Goal: Task Accomplishment & Management: Manage account settings

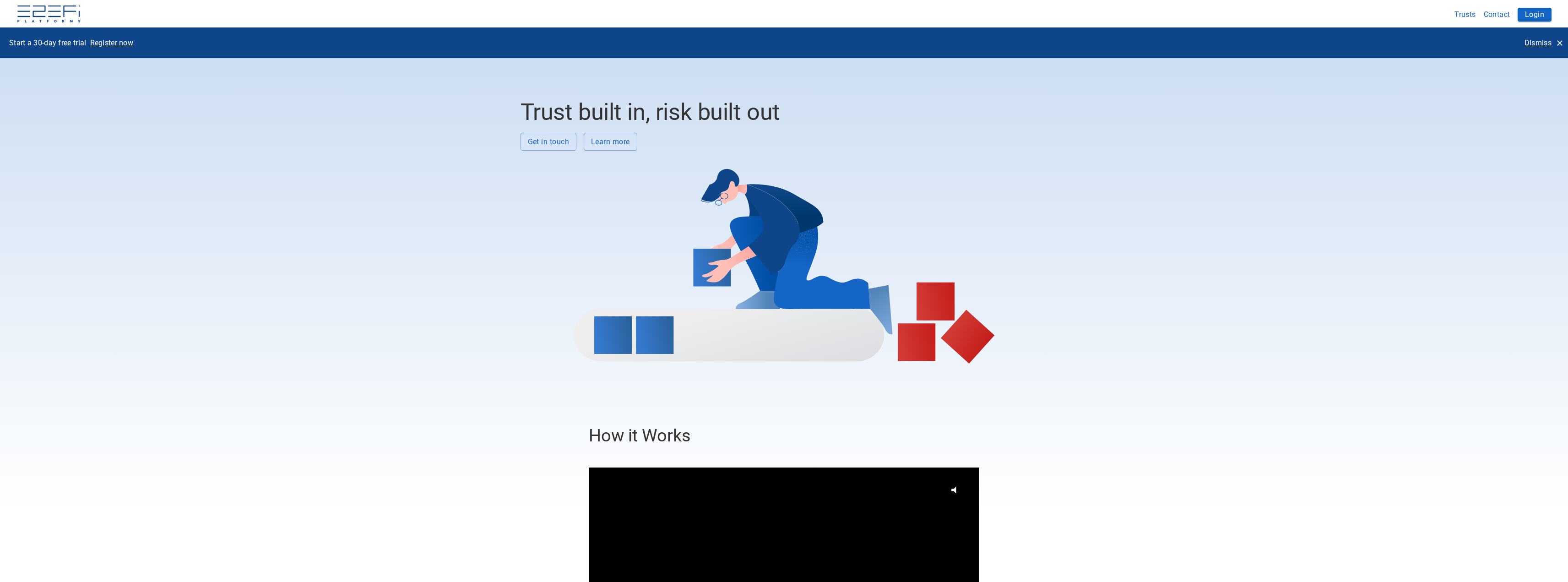
click at [1537, 44] on p "Dismiss" at bounding box center [1537, 43] width 27 height 11
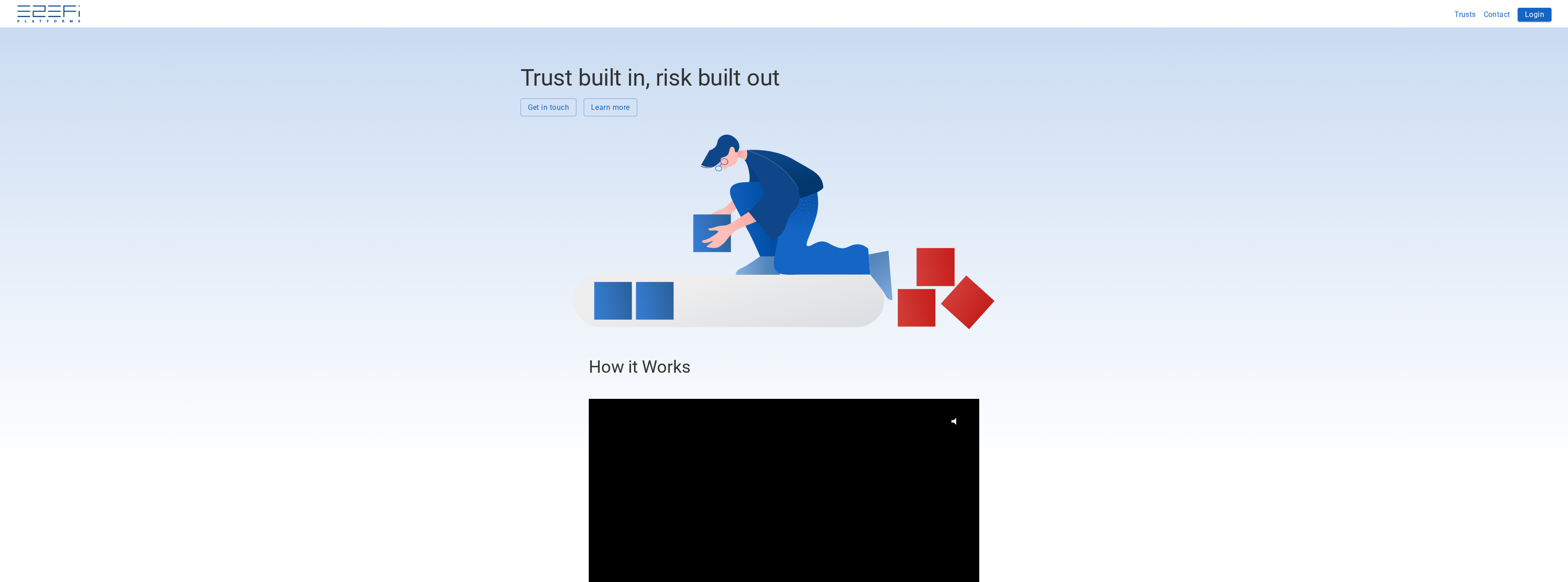
drag, startPoint x: 1532, startPoint y: 13, endPoint x: 1479, endPoint y: 29, distance: 55.4
click at [1531, 13] on button "Login" at bounding box center [1534, 15] width 34 height 14
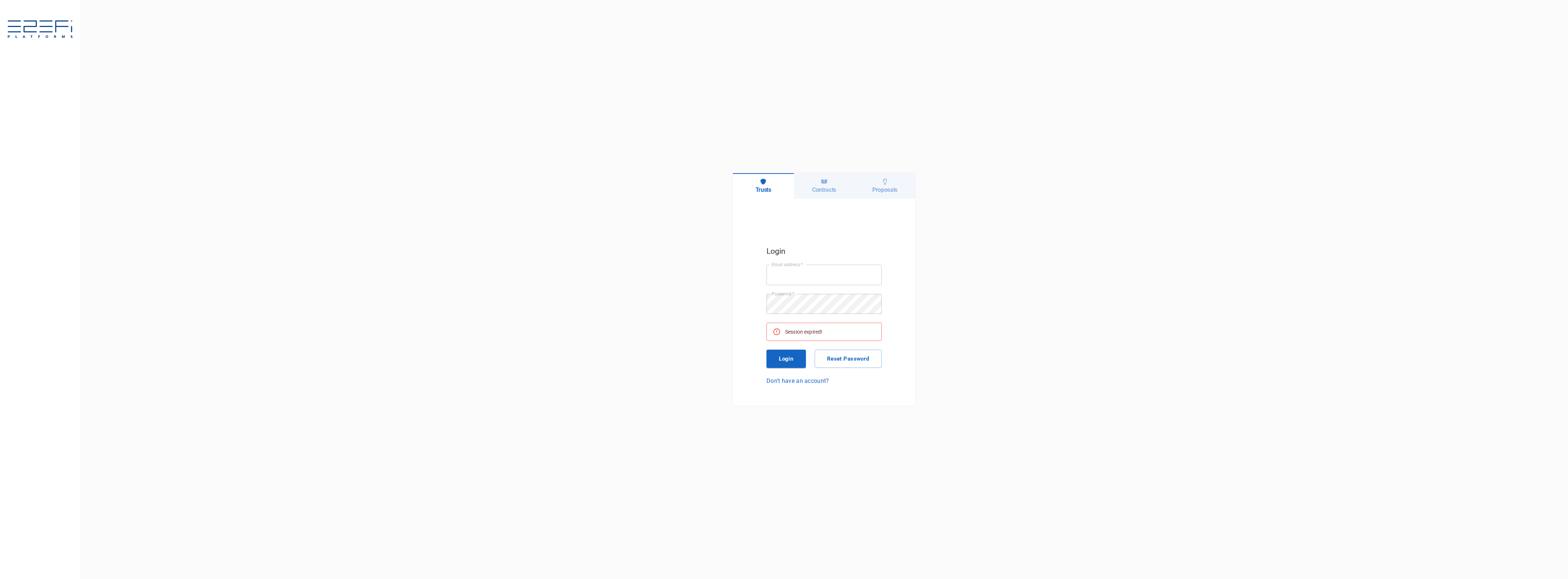
type input "jkennedy@boxandco.com.au"
click at [790, 360] on button "Login" at bounding box center [786, 359] width 40 height 18
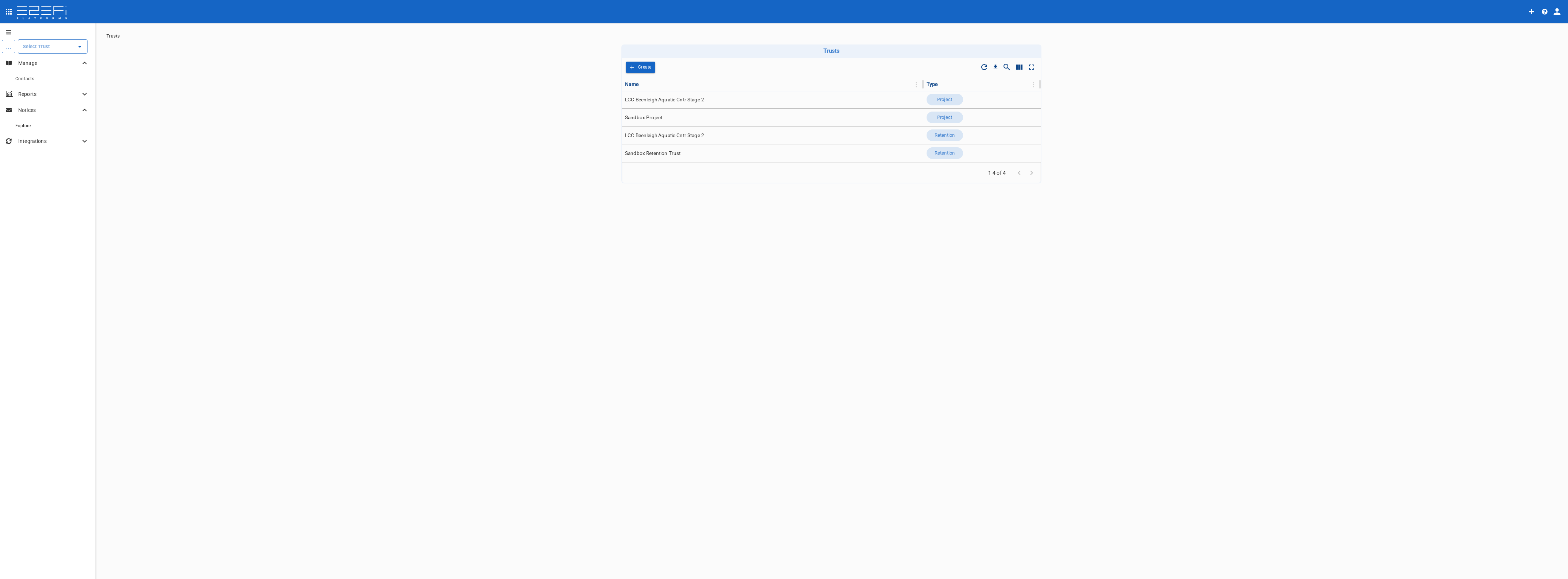
click at [39, 47] on input "text" at bounding box center [47, 46] width 52 height 8
click at [43, 80] on p "LCC Beenleigh A..." at bounding box center [35, 83] width 48 height 9
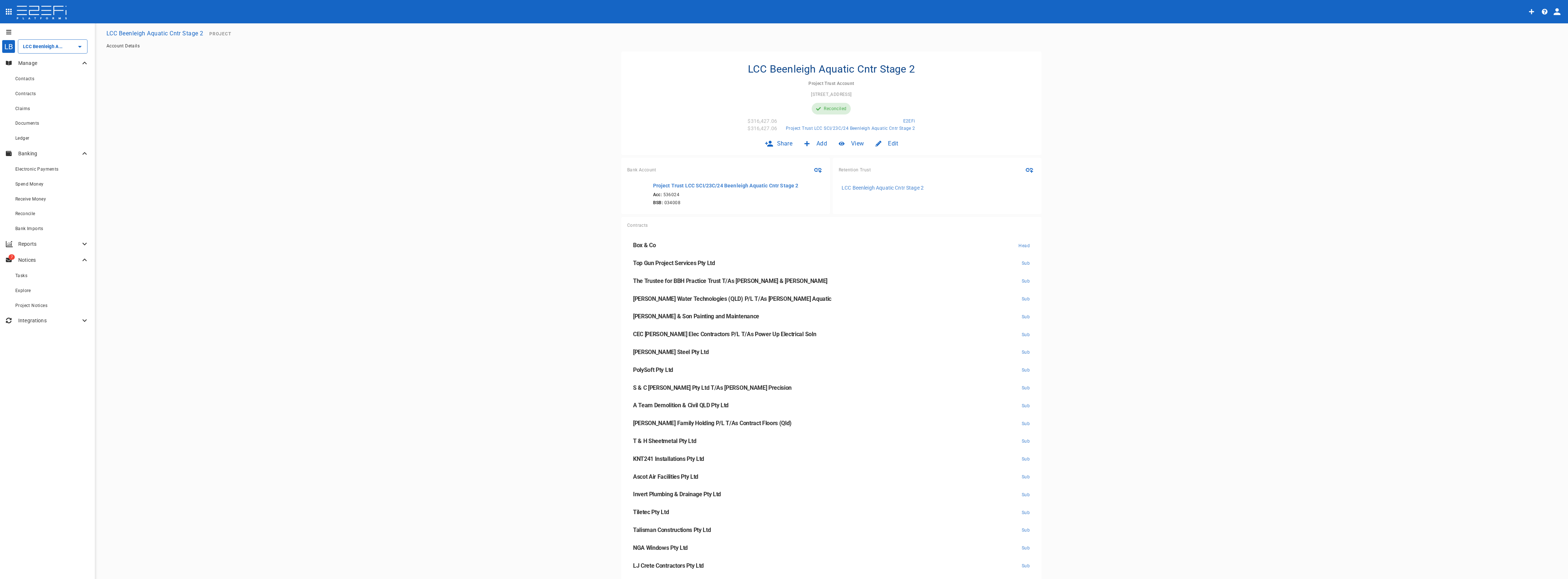
click at [22, 95] on span "Contracts" at bounding box center [26, 94] width 21 height 5
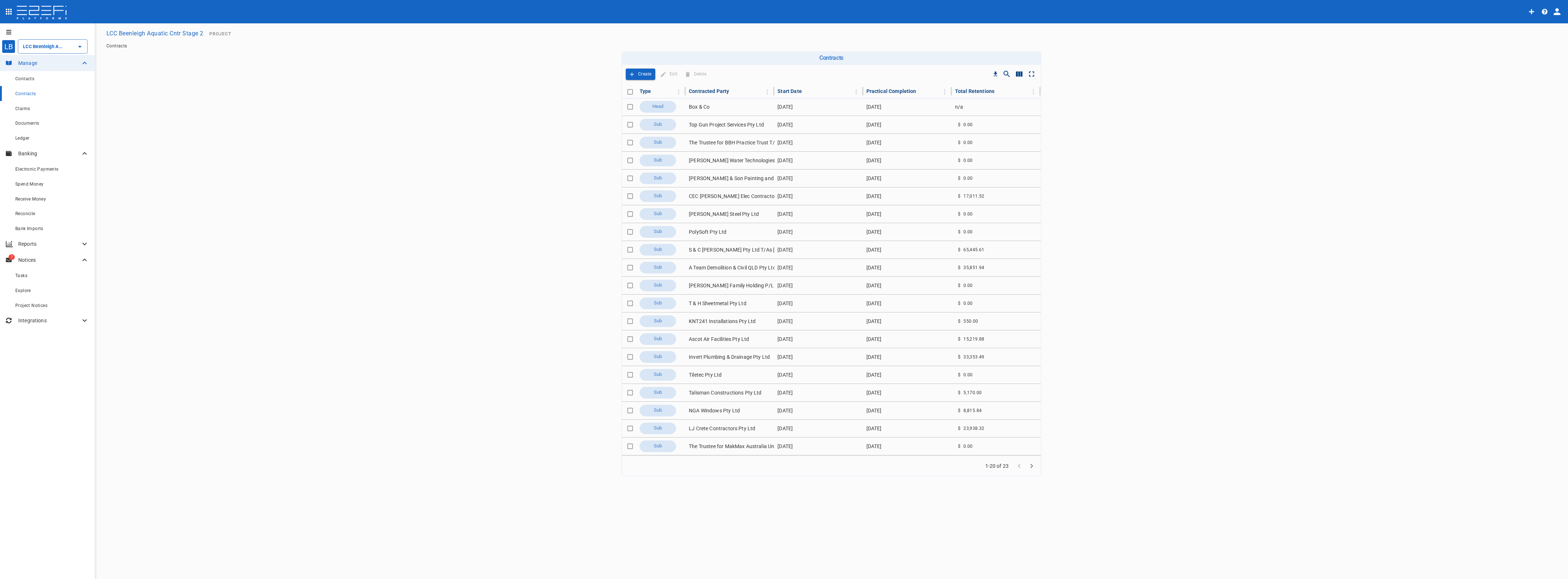
click at [1031, 466] on icon "Go to next page" at bounding box center [1032, 466] width 9 height 9
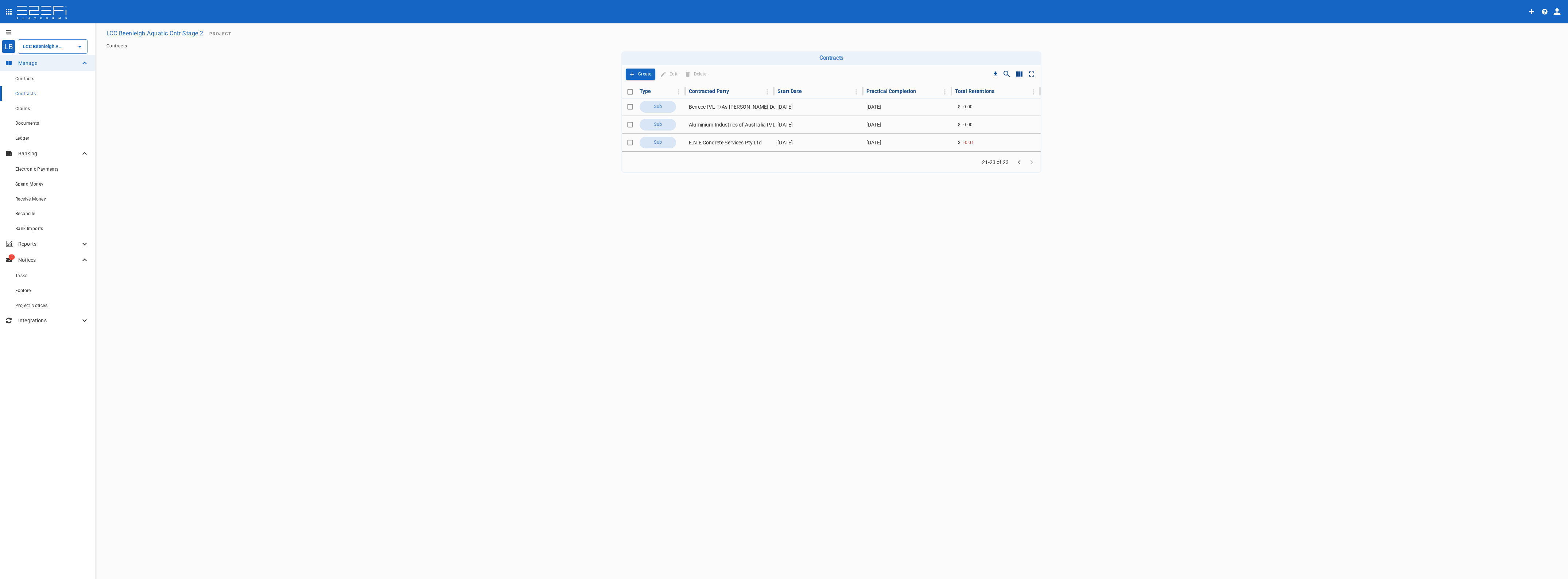
click at [710, 124] on td "Aluminium Industries of Australia P/L" at bounding box center [730, 125] width 89 height 18
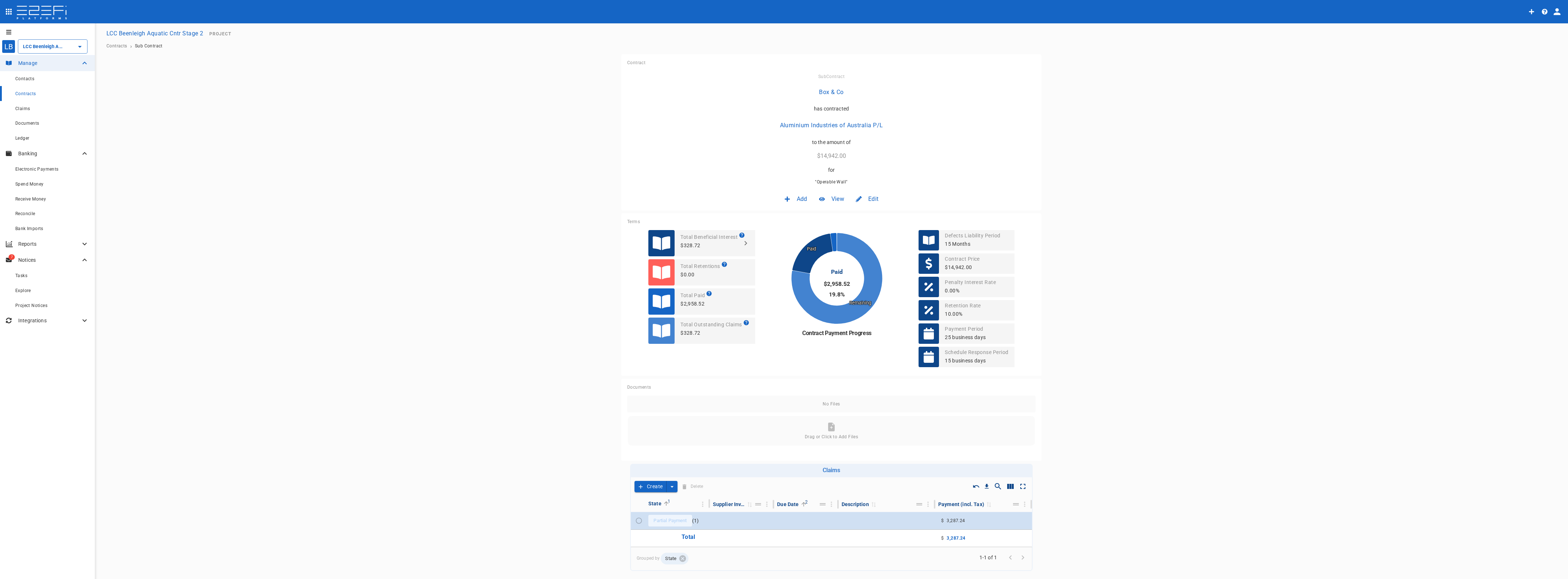
click at [831, 199] on span "View" at bounding box center [838, 199] width 13 height 9
click at [870, 197] on div at bounding box center [784, 289] width 1568 height 579
click at [870, 200] on span "Edit" at bounding box center [873, 199] width 10 height 9
click at [867, 212] on span "Contract" at bounding box center [863, 215] width 21 height 9
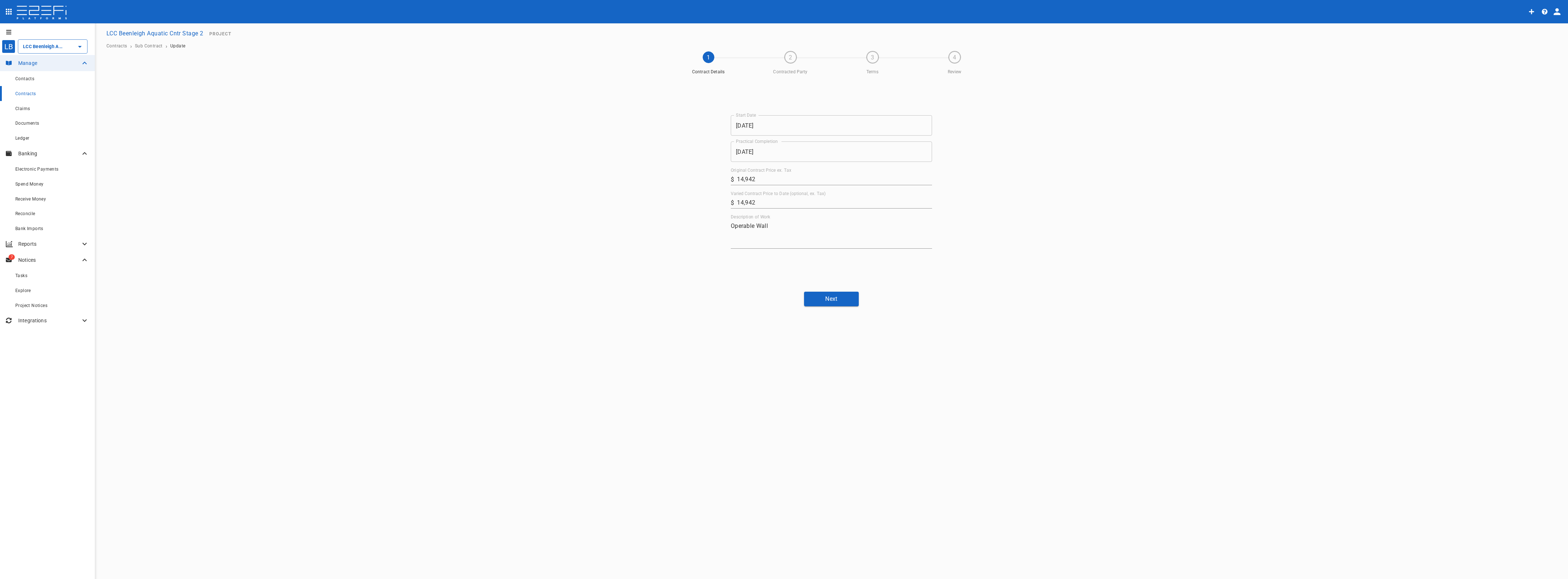
click at [837, 299] on button "Next" at bounding box center [831, 298] width 55 height 14
click at [909, 295] on button "Next" at bounding box center [915, 300] width 55 height 16
click at [916, 296] on button "Next" at bounding box center [915, 300] width 55 height 16
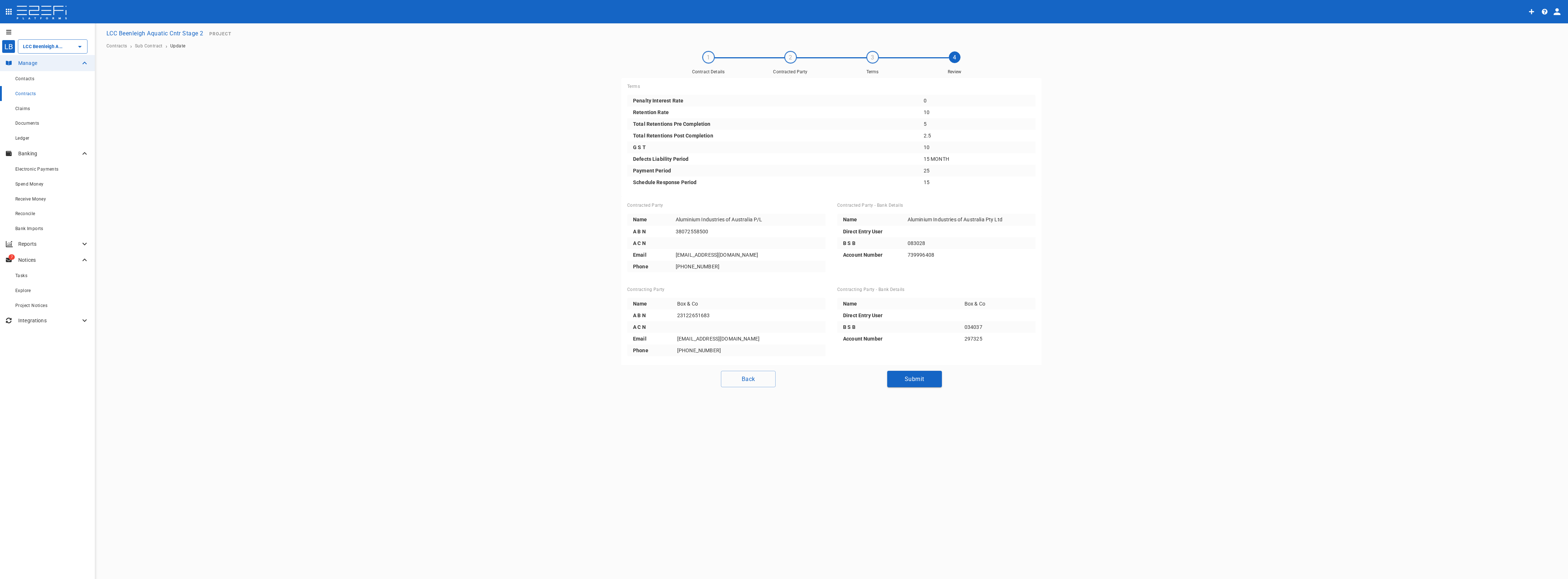
click at [761, 379] on button "Back" at bounding box center [748, 379] width 55 height 16
